Goal: Task Accomplishment & Management: Complete application form

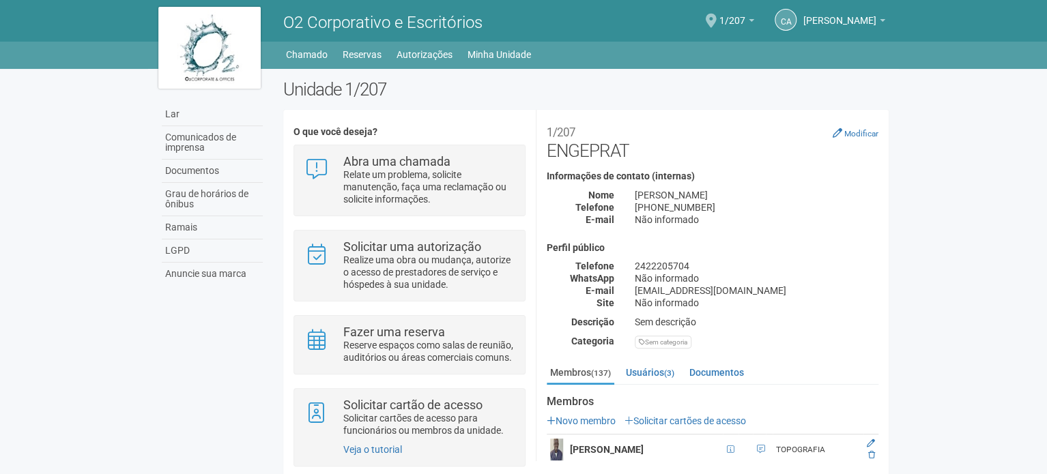
click at [717, 24] on div "CA Andréa Cunha Andréa Cunha compras@engeprat.com.br Meu perfil Alterar senha S…" at bounding box center [742, 21] width 299 height 38
click at [716, 20] on span at bounding box center [710, 21] width 11 height 14
click at [690, 421] on font "Solicitar cartões de acesso" at bounding box center [689, 420] width 113 height 11
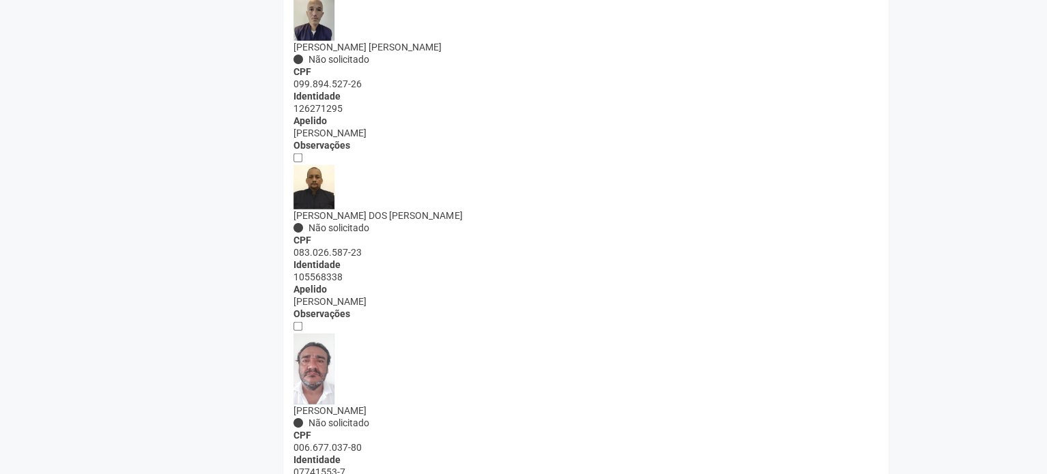
scroll to position [1706, 0]
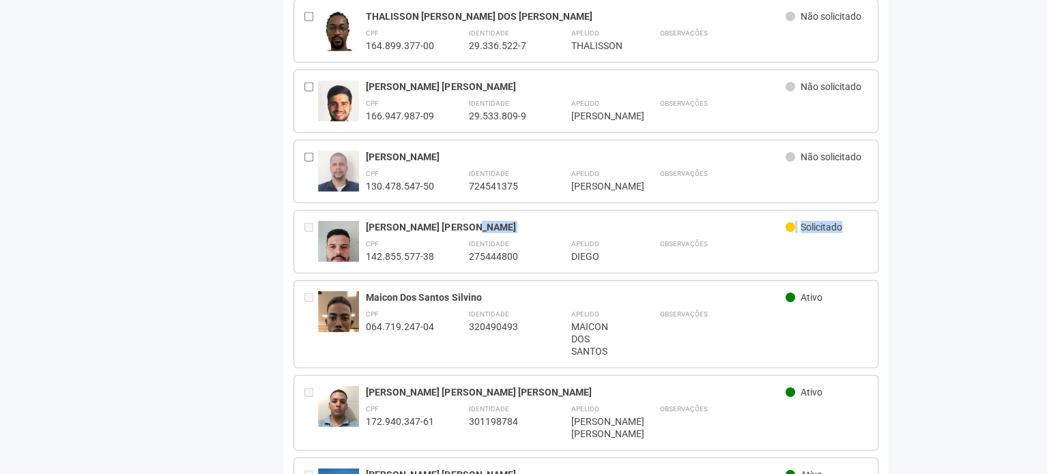
drag, startPoint x: 834, startPoint y: 209, endPoint x: 765, endPoint y: 209, distance: 68.9
click at [765, 221] on div "DIEGO DE CASTRO SOUZA Solicitado" at bounding box center [616, 229] width 501 height 16
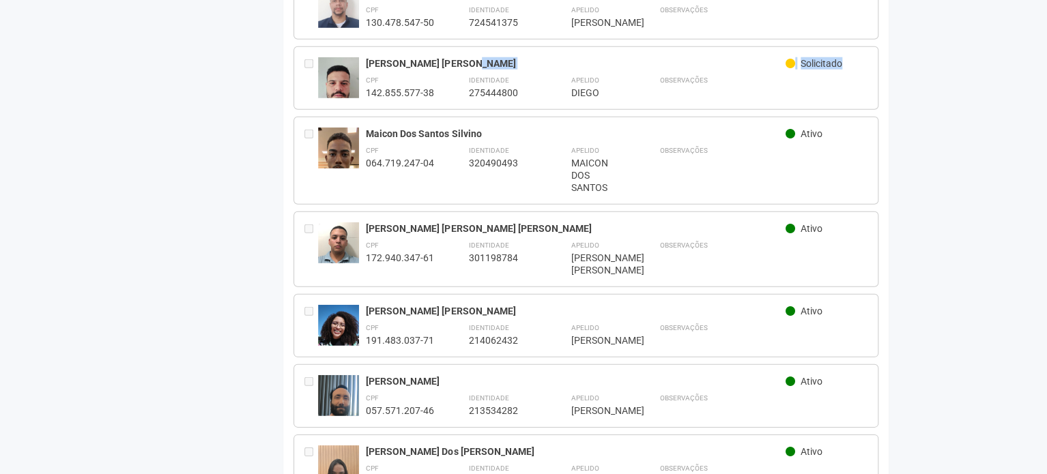
scroll to position [1910, 0]
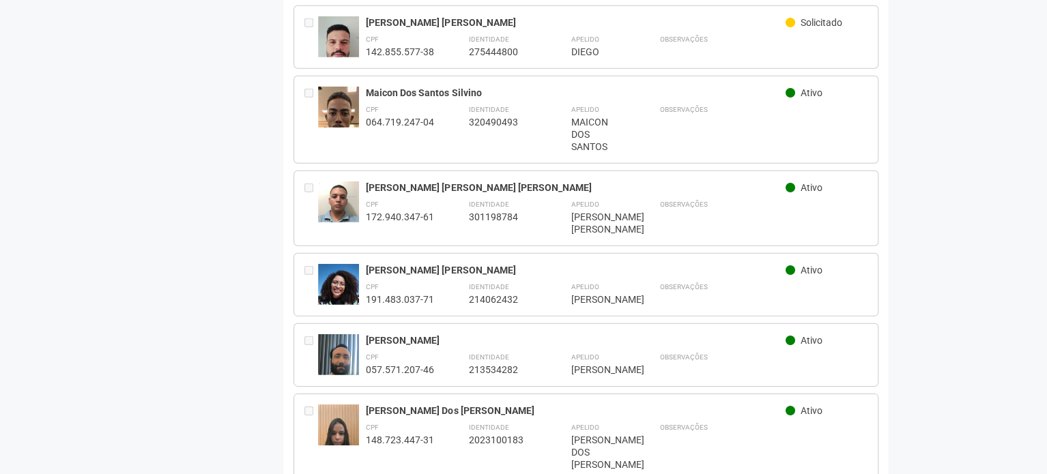
click at [735, 223] on div "Observações" at bounding box center [763, 216] width 208 height 38
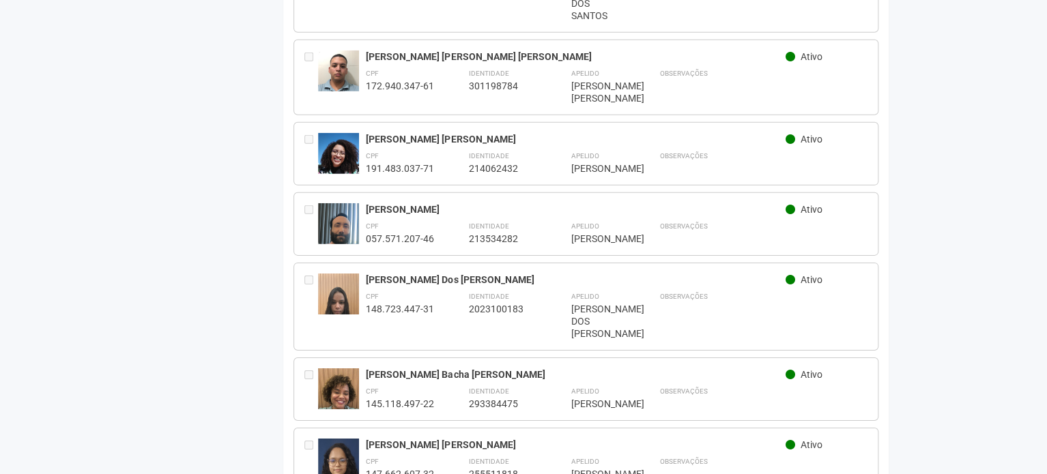
scroll to position [2047, 0]
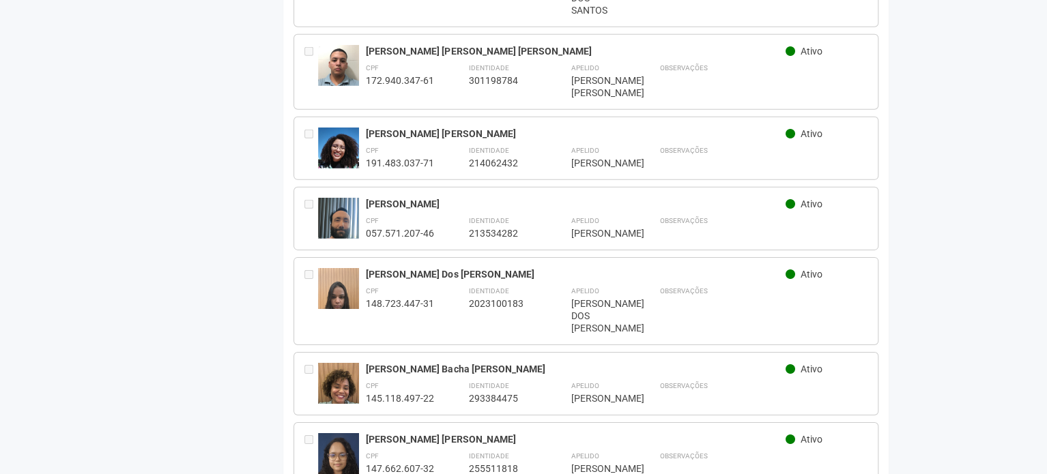
click at [463, 156] on div "**********" at bounding box center [616, 156] width 501 height 26
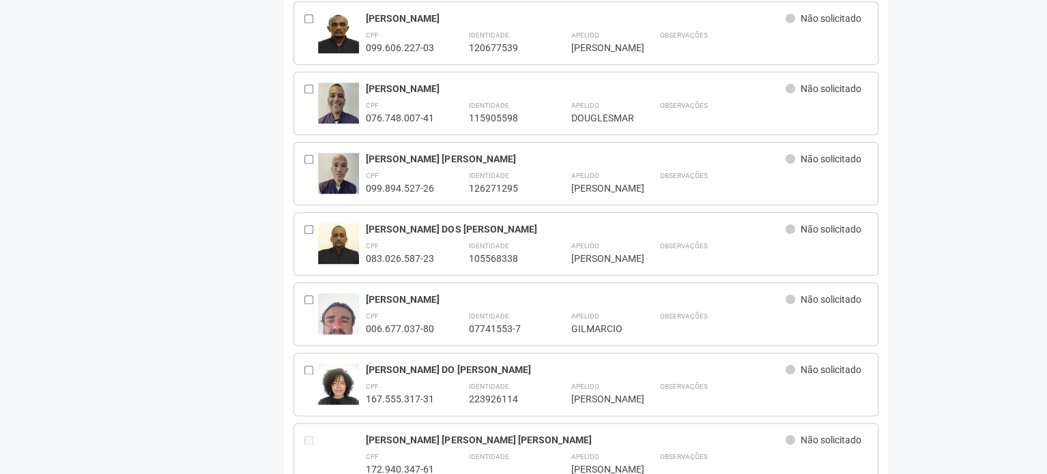
scroll to position [0, 0]
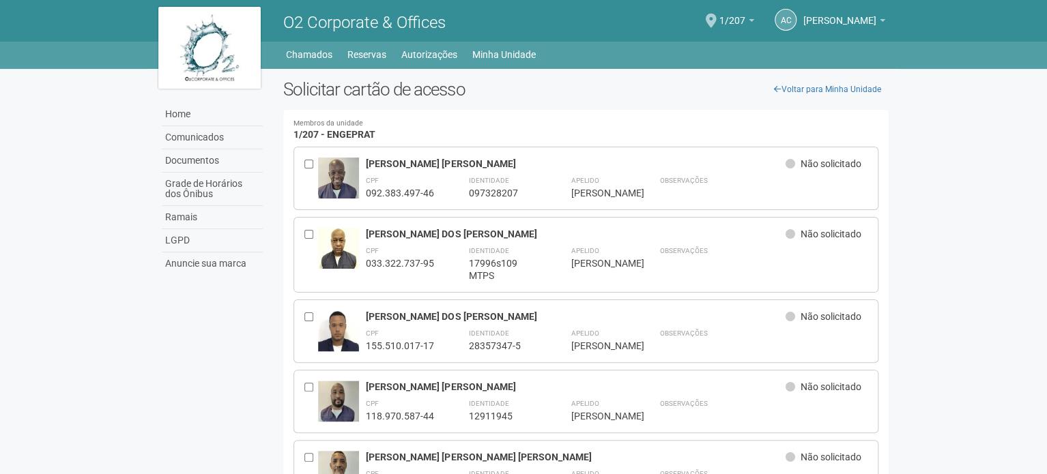
drag, startPoint x: 503, startPoint y: 343, endPoint x: 476, endPoint y: 55, distance: 289.9
click at [332, 50] on li "Chamados" at bounding box center [316, 54] width 60 height 19
click at [329, 50] on link "Chamados" at bounding box center [309, 54] width 46 height 19
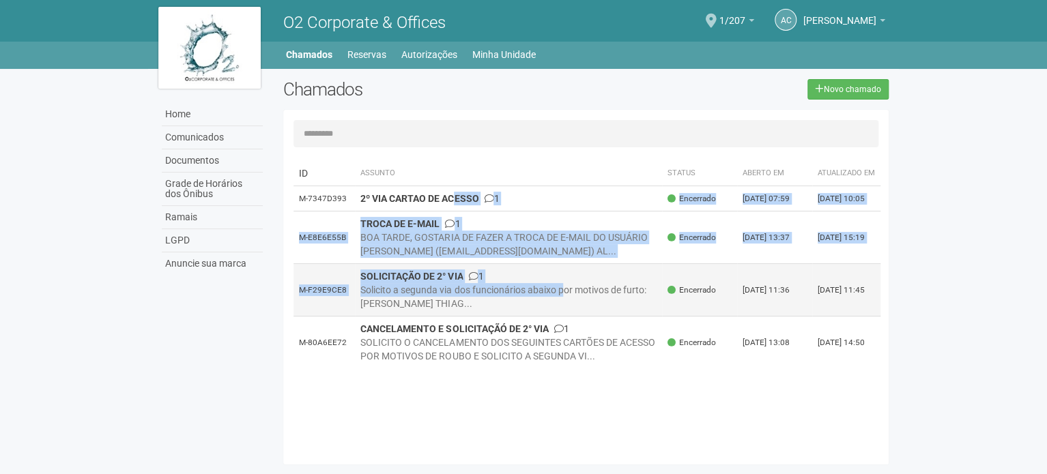
drag, startPoint x: 458, startPoint y: 211, endPoint x: 568, endPoint y: 284, distance: 131.7
click at [567, 301] on tbody "M-7347D393 2º VIA CARTAO DE ACESSO 1 Encerrado [DATE] 07:59 [DATE] 10:05 M-E8E6…" at bounding box center [586, 277] width 587 height 183
